Goal: Entertainment & Leisure: Consume media (video, audio)

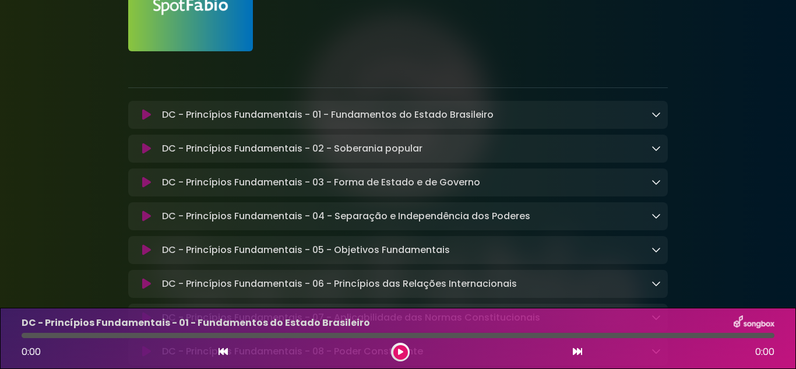
scroll to position [117, 0]
click at [256, 110] on p "DC - Princípios Fundamentais - 01 - Fundamentos do Estado Brasileiro Loading Tr…" at bounding box center [328, 114] width 332 height 14
click at [143, 117] on icon at bounding box center [146, 114] width 9 height 12
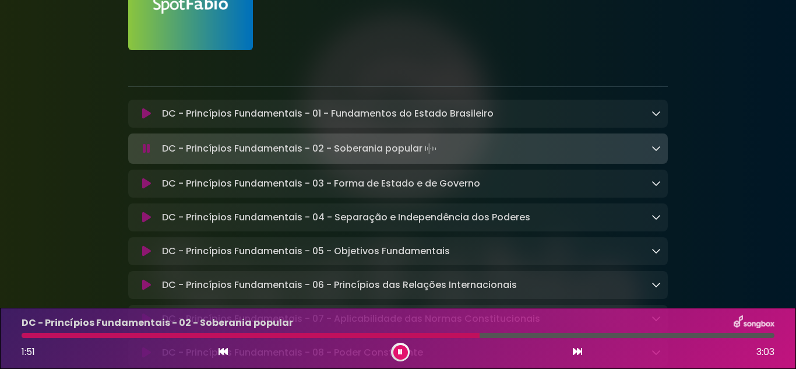
click at [402, 350] on icon at bounding box center [400, 352] width 5 height 7
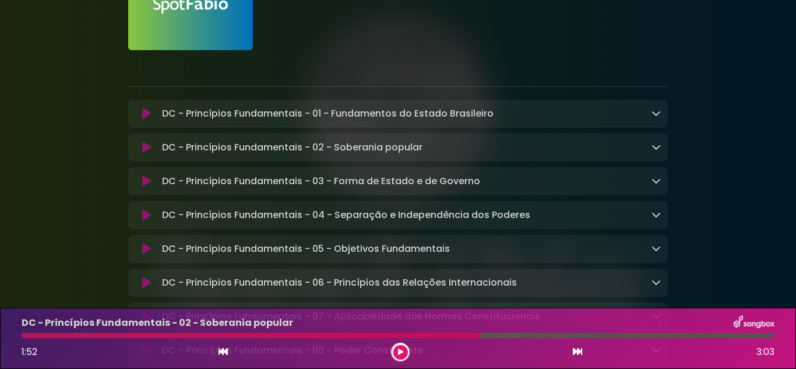
click at [400, 360] on div at bounding box center [400, 352] width 19 height 19
click at [396, 356] on button at bounding box center [400, 352] width 15 height 15
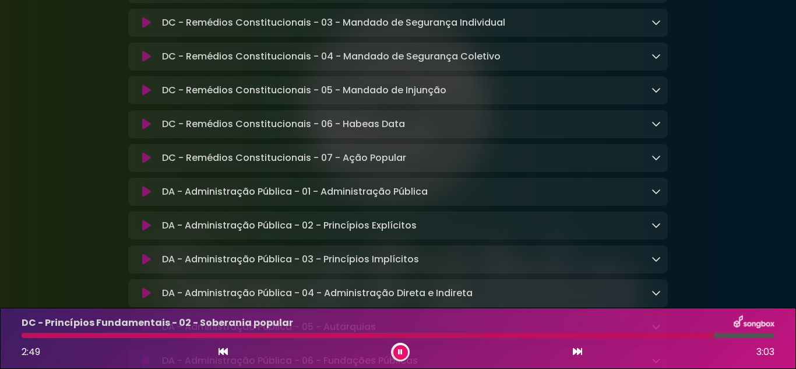
scroll to position [1282, 0]
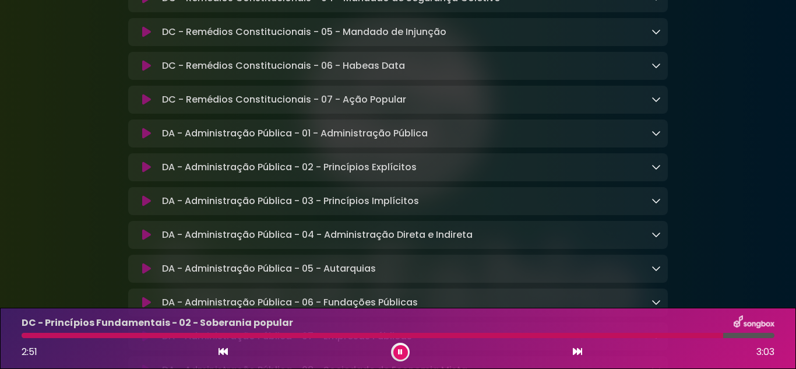
click at [145, 139] on icon at bounding box center [146, 134] width 9 height 12
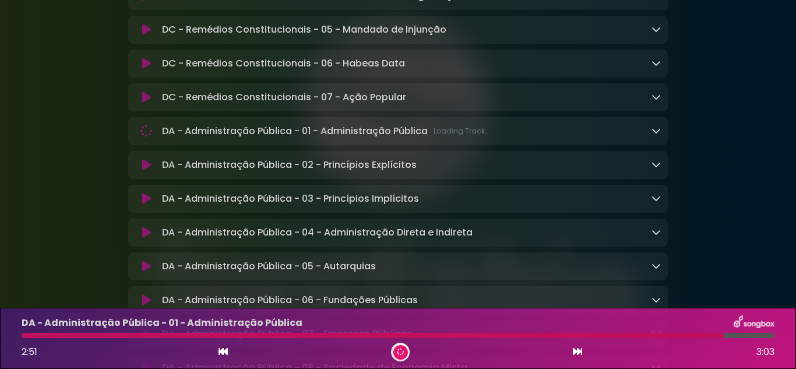
scroll to position [1280, 0]
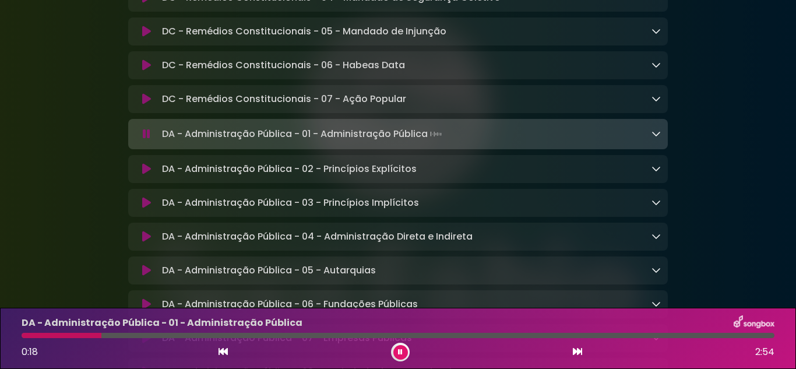
click at [395, 358] on div at bounding box center [400, 352] width 19 height 19
click at [652, 138] on icon at bounding box center [656, 133] width 9 height 9
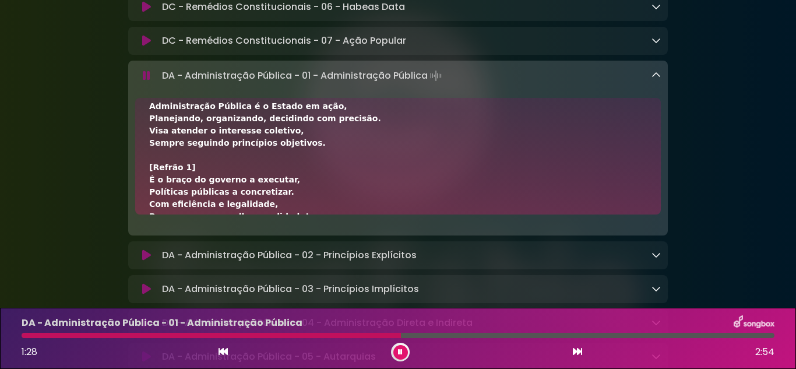
scroll to position [0, 0]
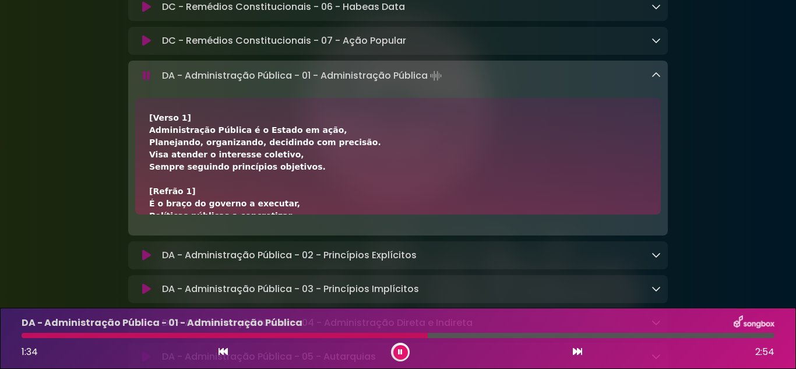
click at [143, 83] on icon at bounding box center [146, 75] width 11 height 13
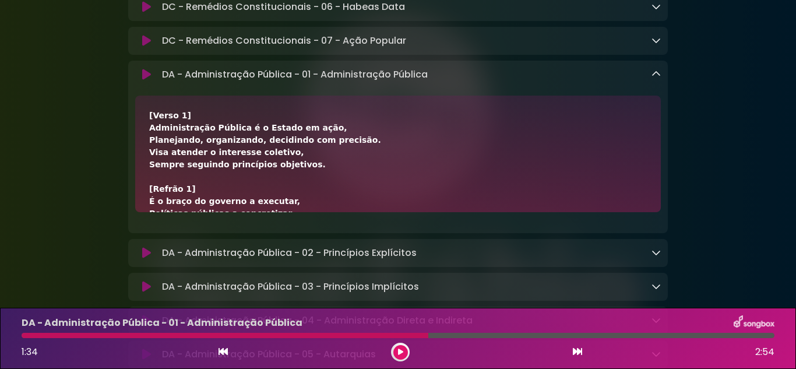
click at [403, 356] on button at bounding box center [400, 352] width 15 height 15
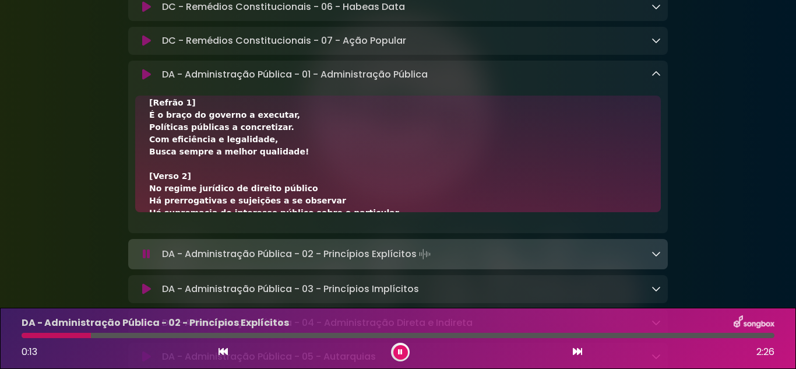
scroll to position [58, 0]
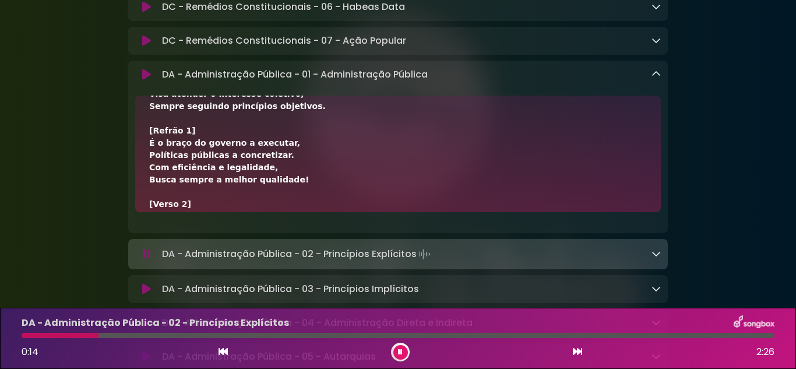
click at [148, 80] on icon at bounding box center [146, 75] width 9 height 12
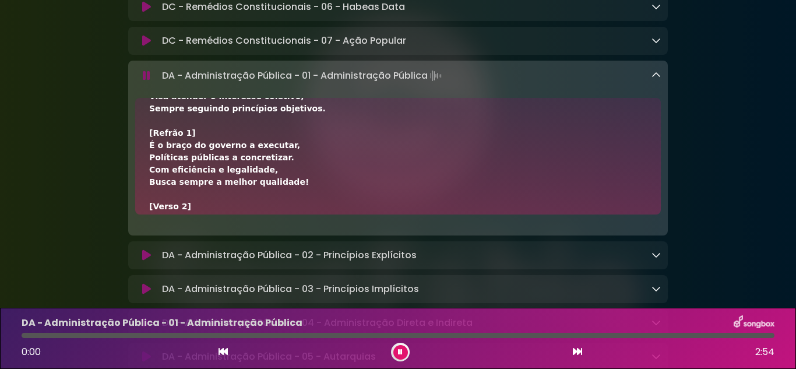
scroll to position [1280, 0]
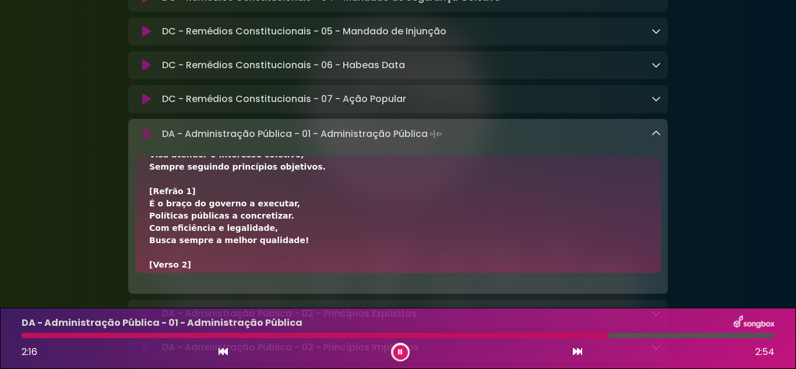
click at [399, 347] on button at bounding box center [400, 352] width 15 height 15
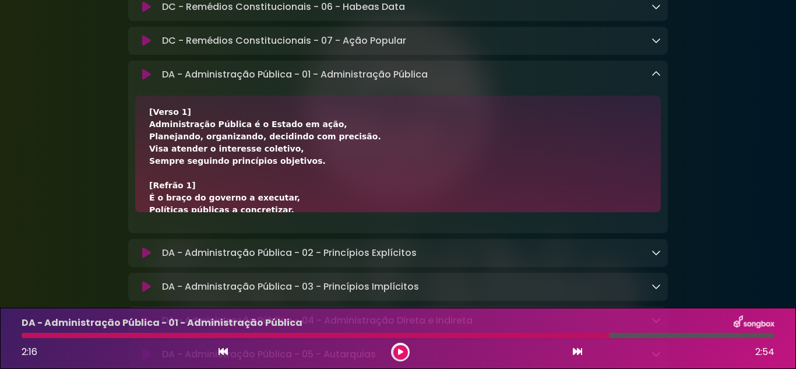
scroll to position [0, 0]
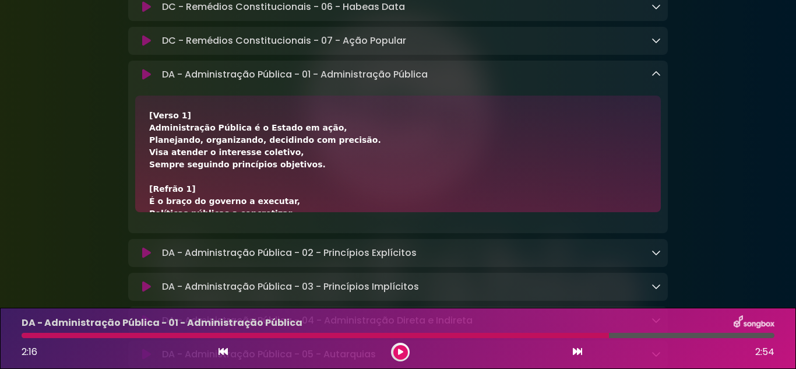
click at [145, 81] on icon at bounding box center [146, 75] width 9 height 12
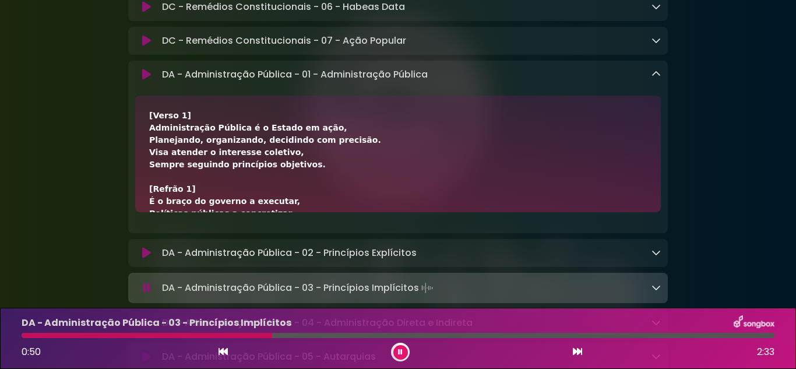
scroll to position [1661, 0]
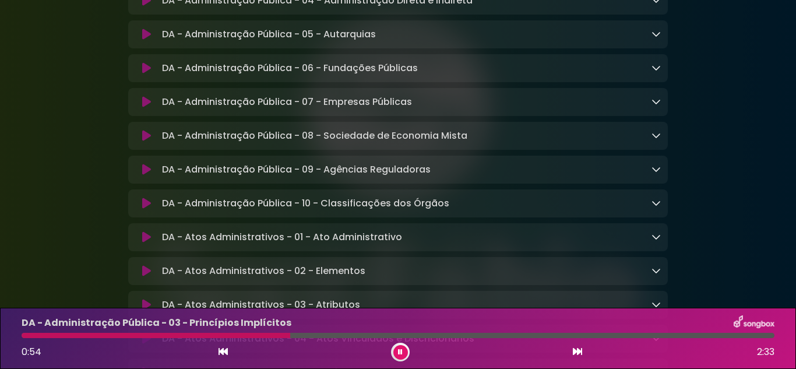
click at [402, 349] on icon at bounding box center [400, 352] width 5 height 7
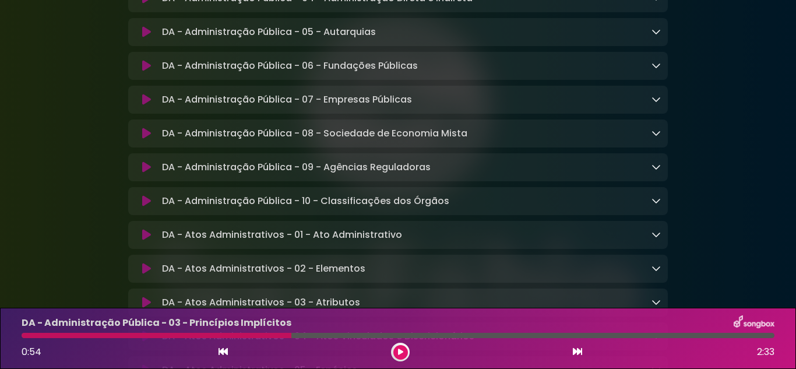
click at [400, 346] on button at bounding box center [400, 352] width 15 height 15
click at [399, 345] on button at bounding box center [400, 352] width 15 height 15
